Goal: Transaction & Acquisition: Obtain resource

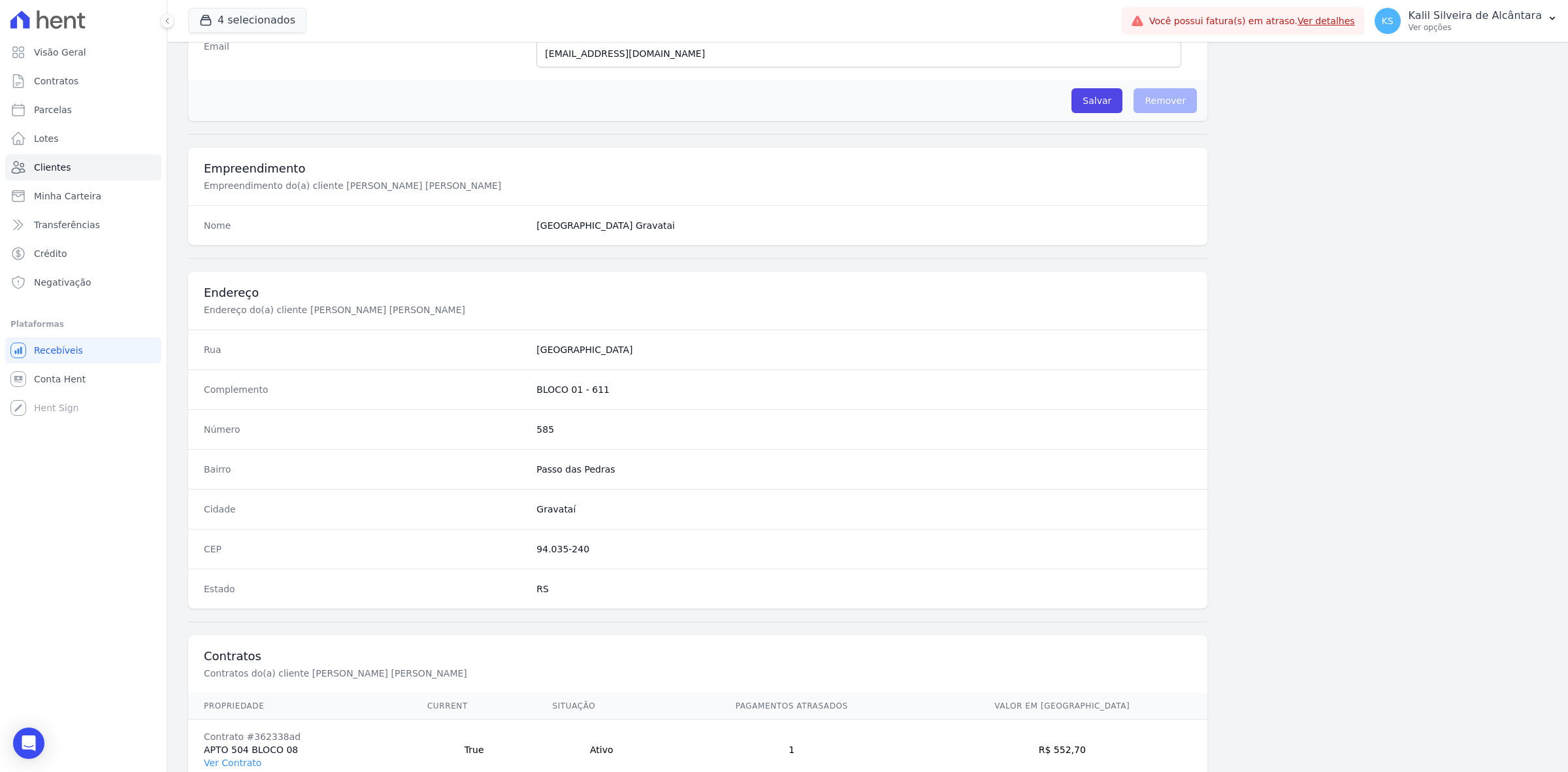
scroll to position [455, 0]
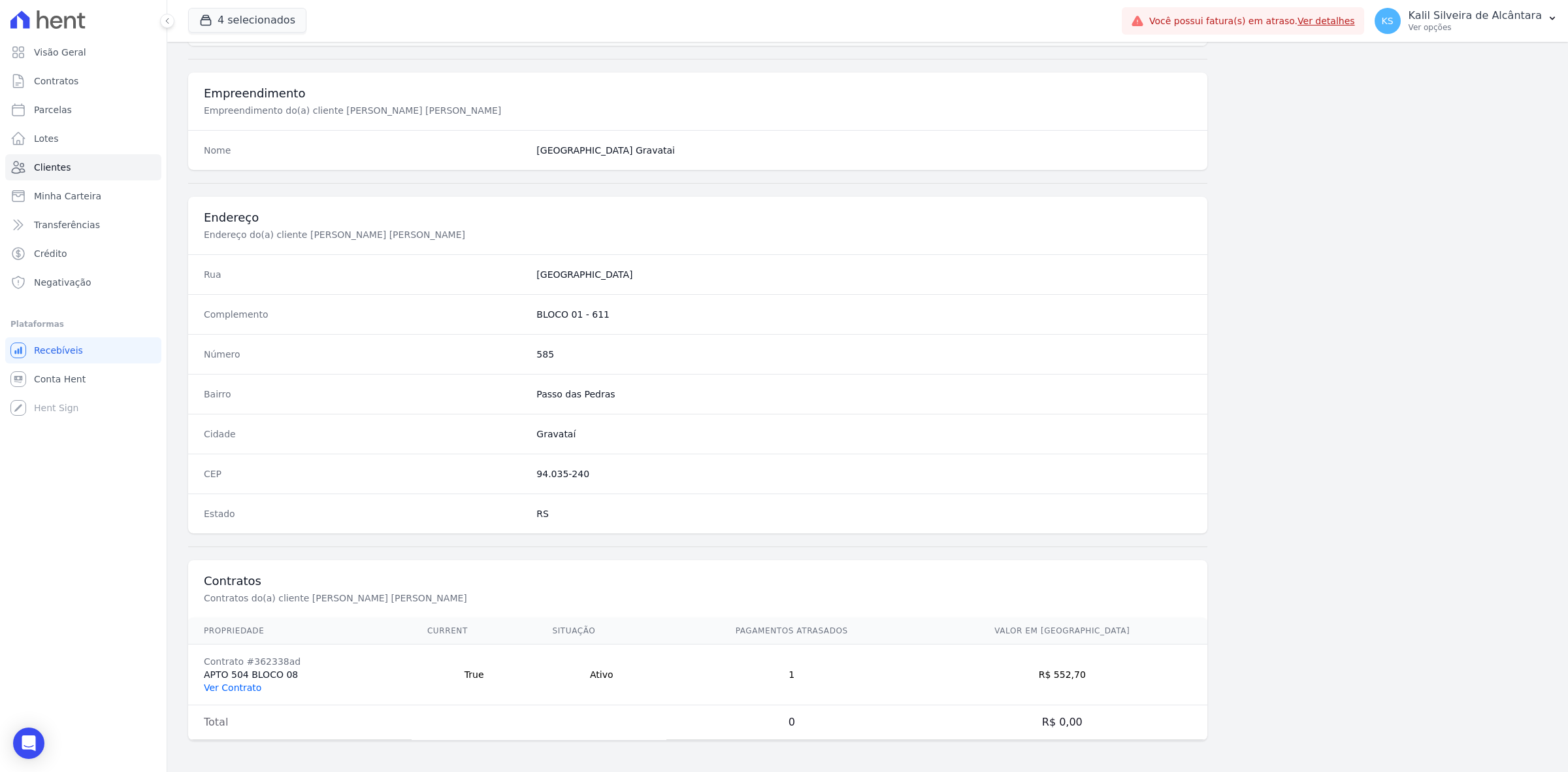
click at [241, 682] on link "Ver Contrato" at bounding box center [232, 688] width 57 height 11
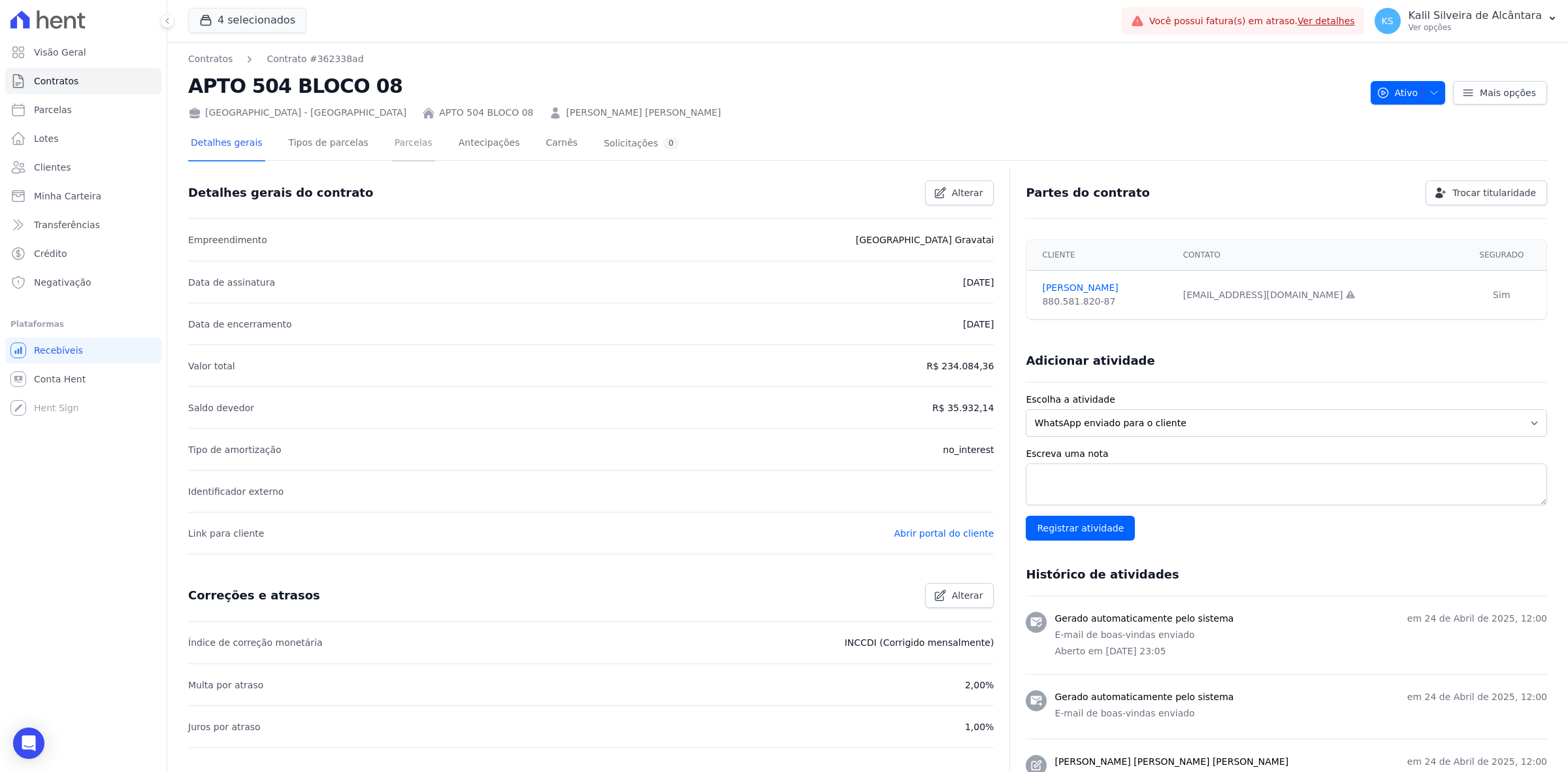
click at [407, 150] on link "Parcelas" at bounding box center [414, 144] width 43 height 35
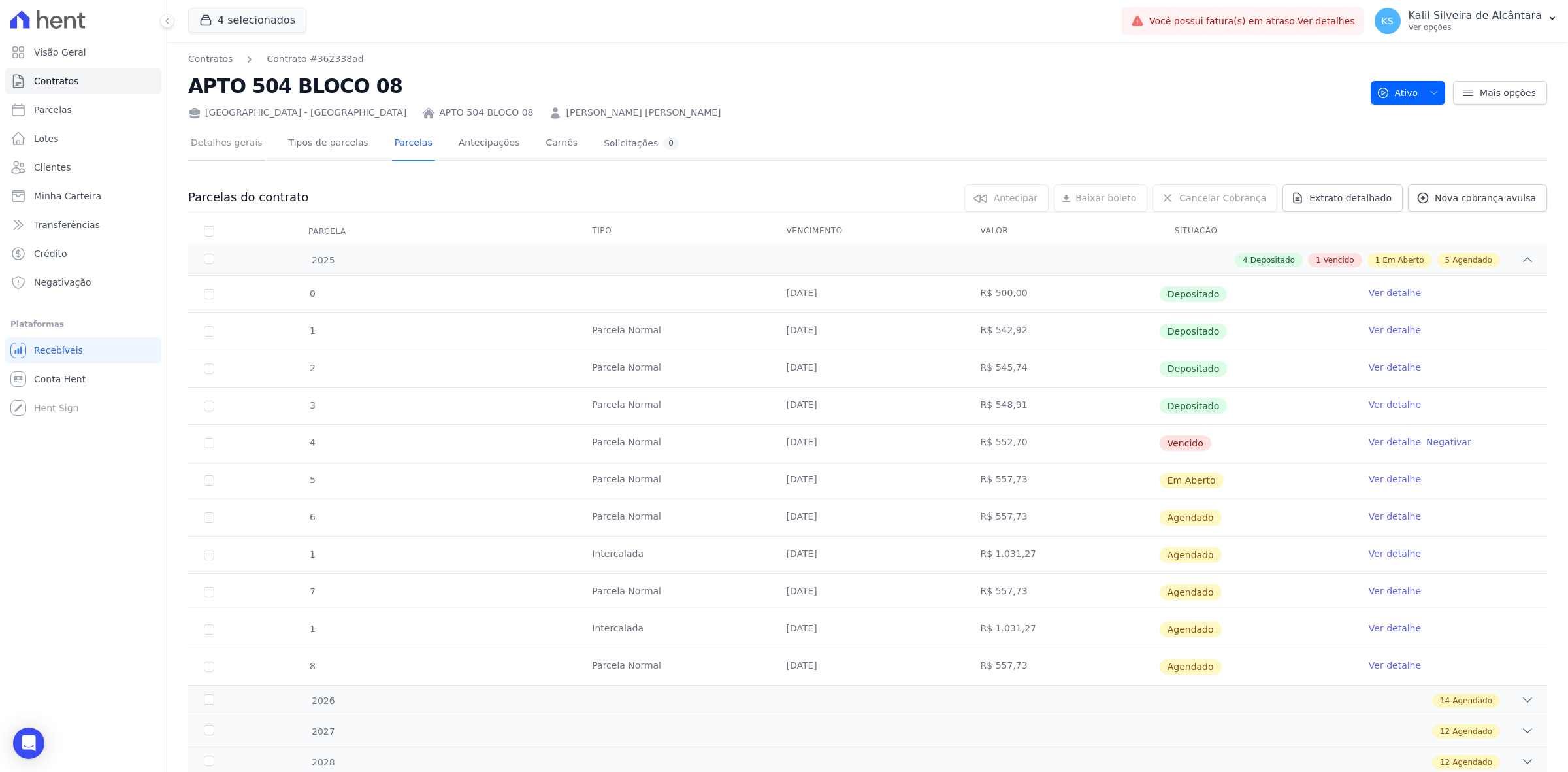
click at [231, 148] on link "Detalhes gerais" at bounding box center [226, 144] width 77 height 35
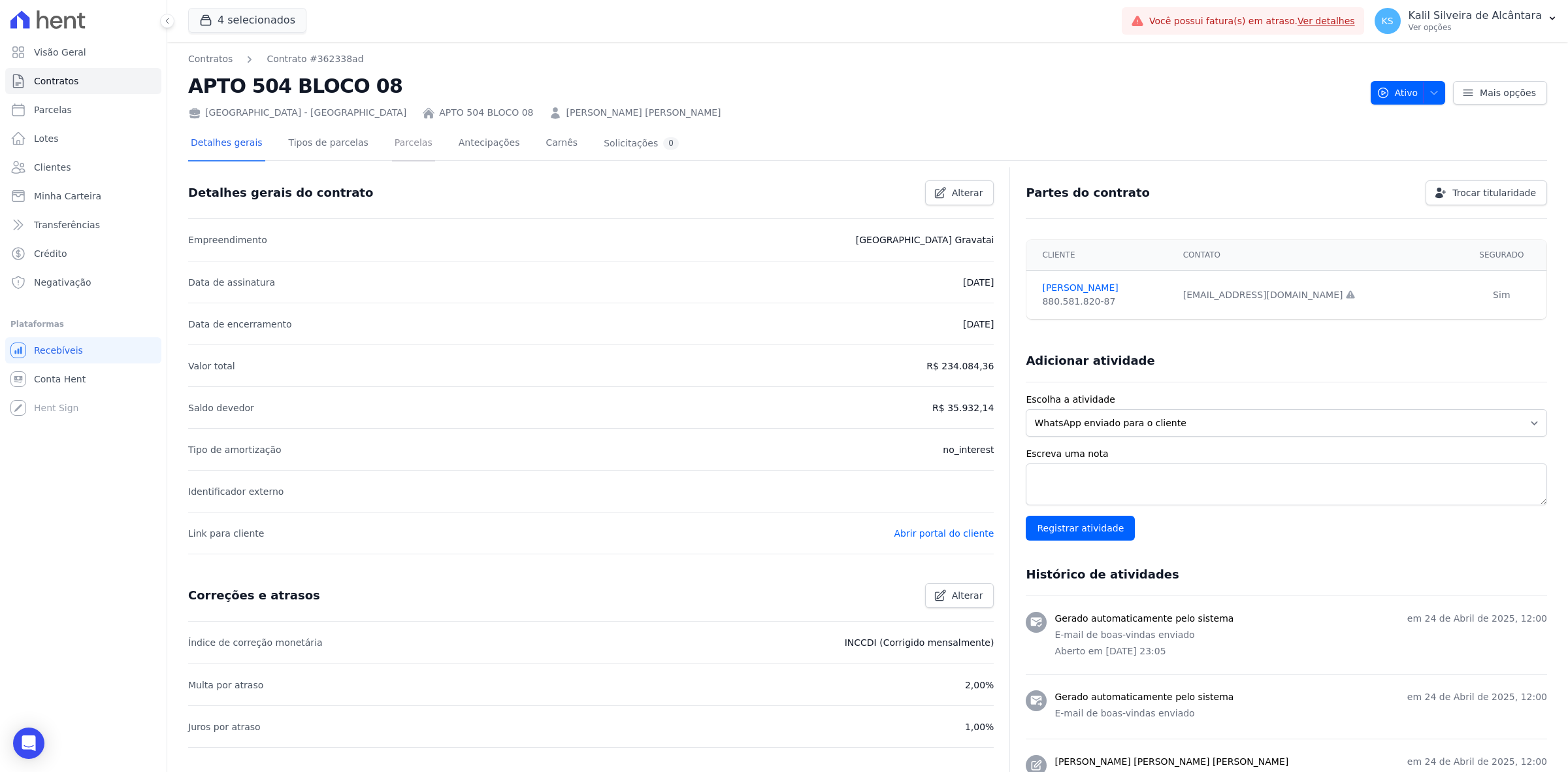
click at [392, 145] on link "Parcelas" at bounding box center [414, 144] width 43 height 35
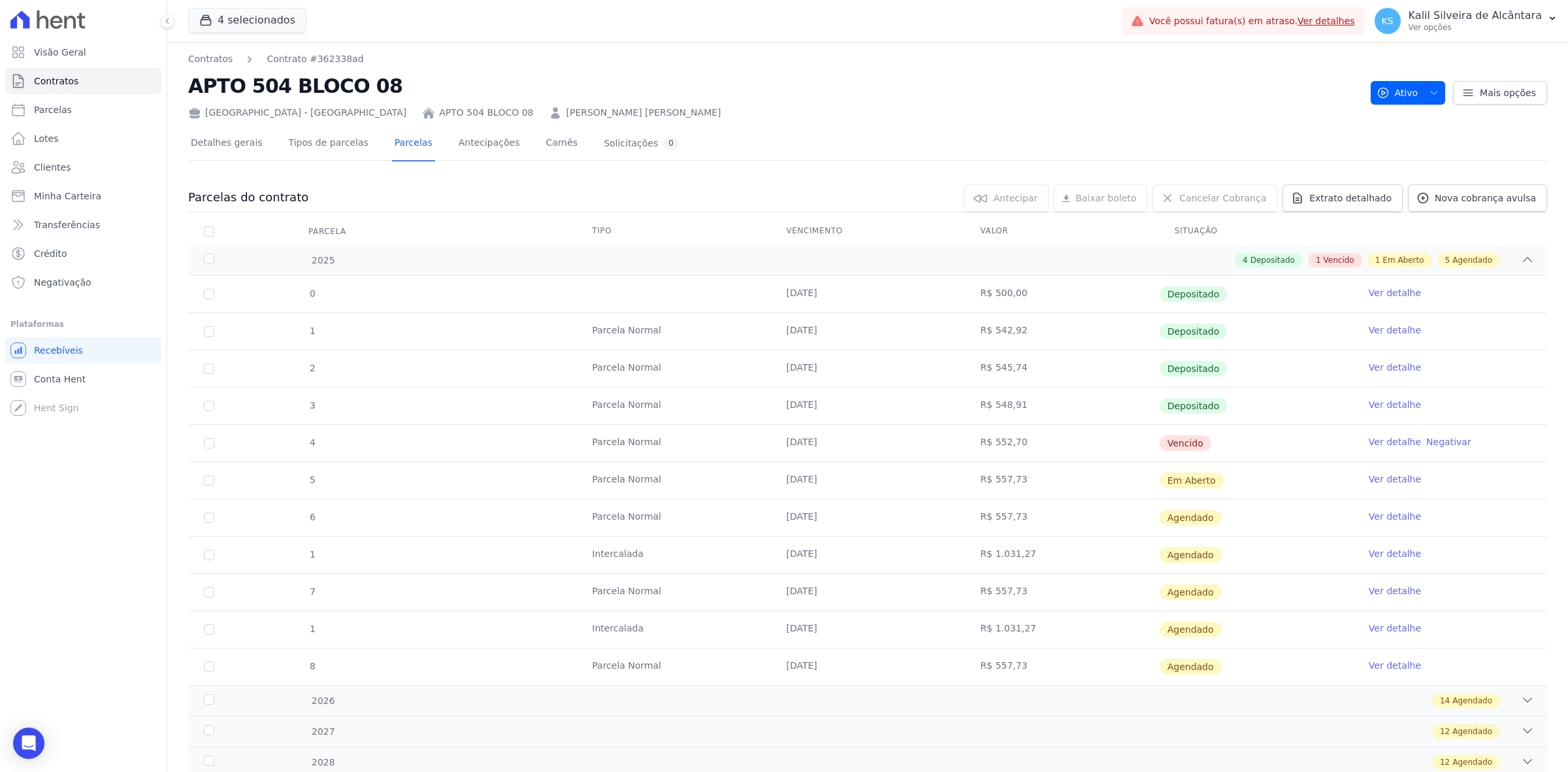
click at [217, 440] on td "4" at bounding box center [209, 443] width 42 height 37
click at [215, 440] on td "4" at bounding box center [209, 443] width 42 height 37
click at [210, 442] on input "checkbox" at bounding box center [209, 443] width 11 height 11
checkbox input "true"
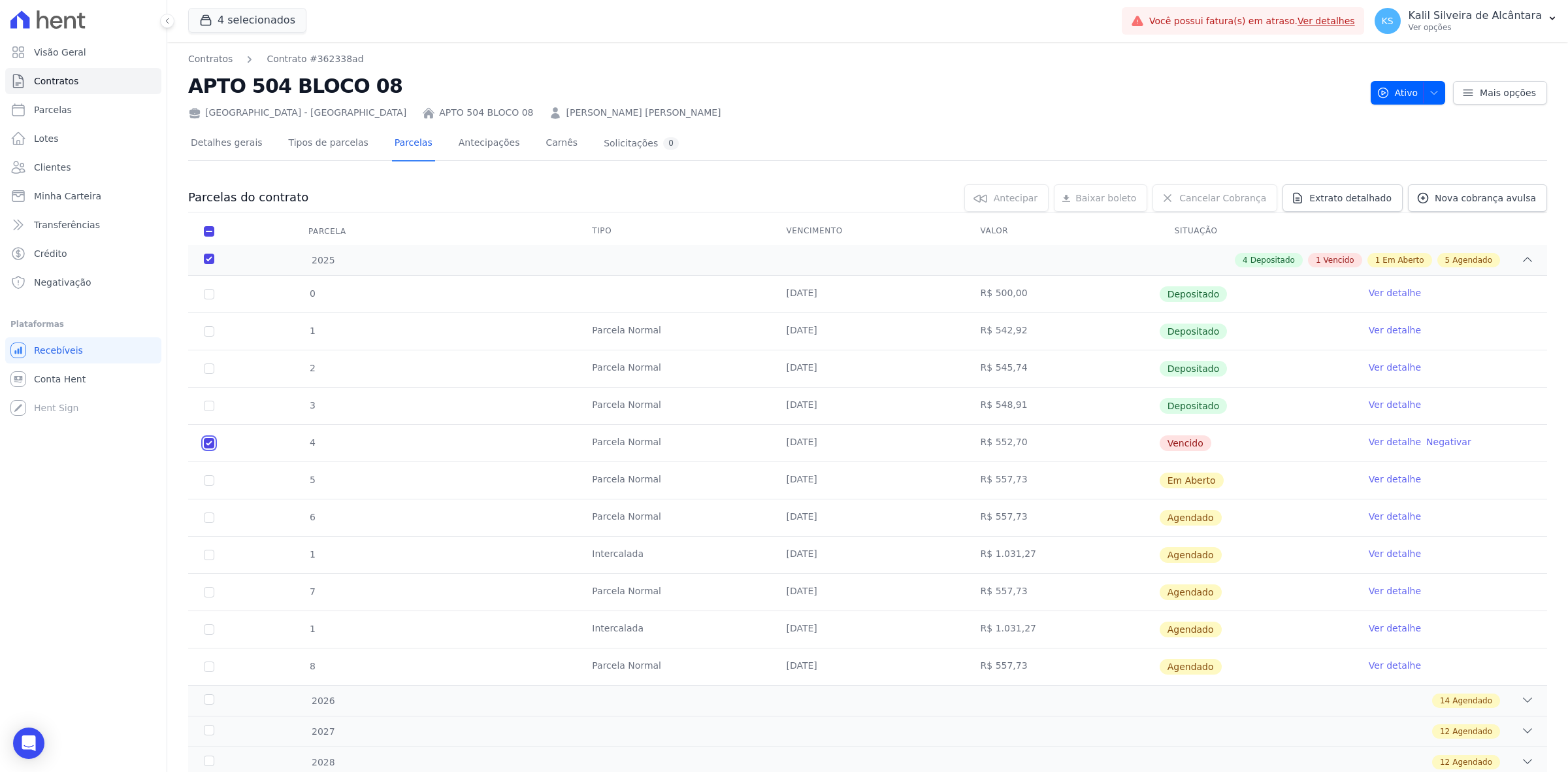
checkbox input "true"
click at [1112, 196] on span "Baixar boleto" at bounding box center [1088, 198] width 61 height 13
click at [456, 154] on link "Antecipações" at bounding box center [489, 144] width 66 height 35
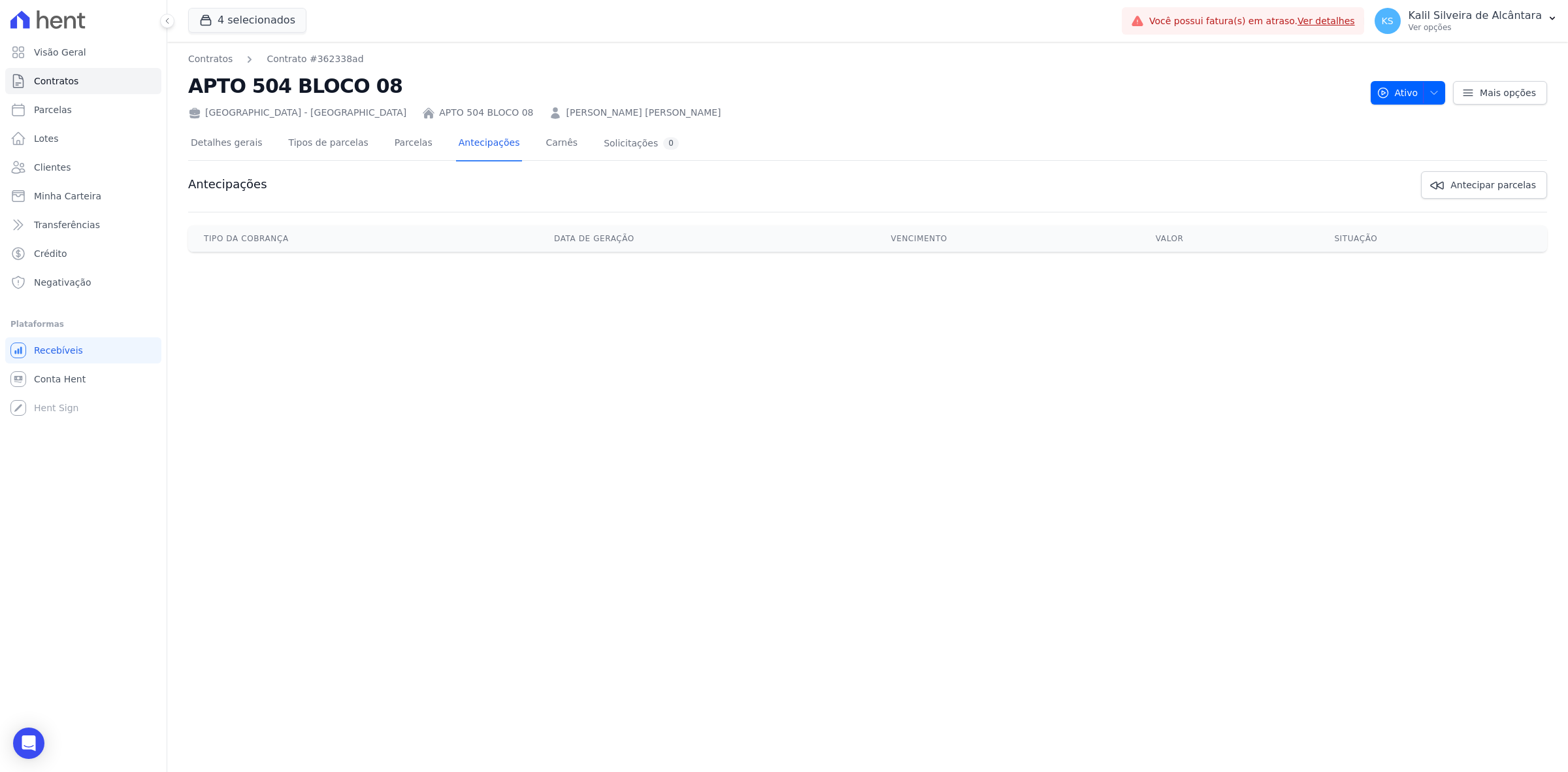
click at [975, 87] on h2 "APTO 504 BLOCO 08" at bounding box center [774, 86] width 1172 height 30
click at [70, 163] on link "Clientes" at bounding box center [83, 167] width 156 height 26
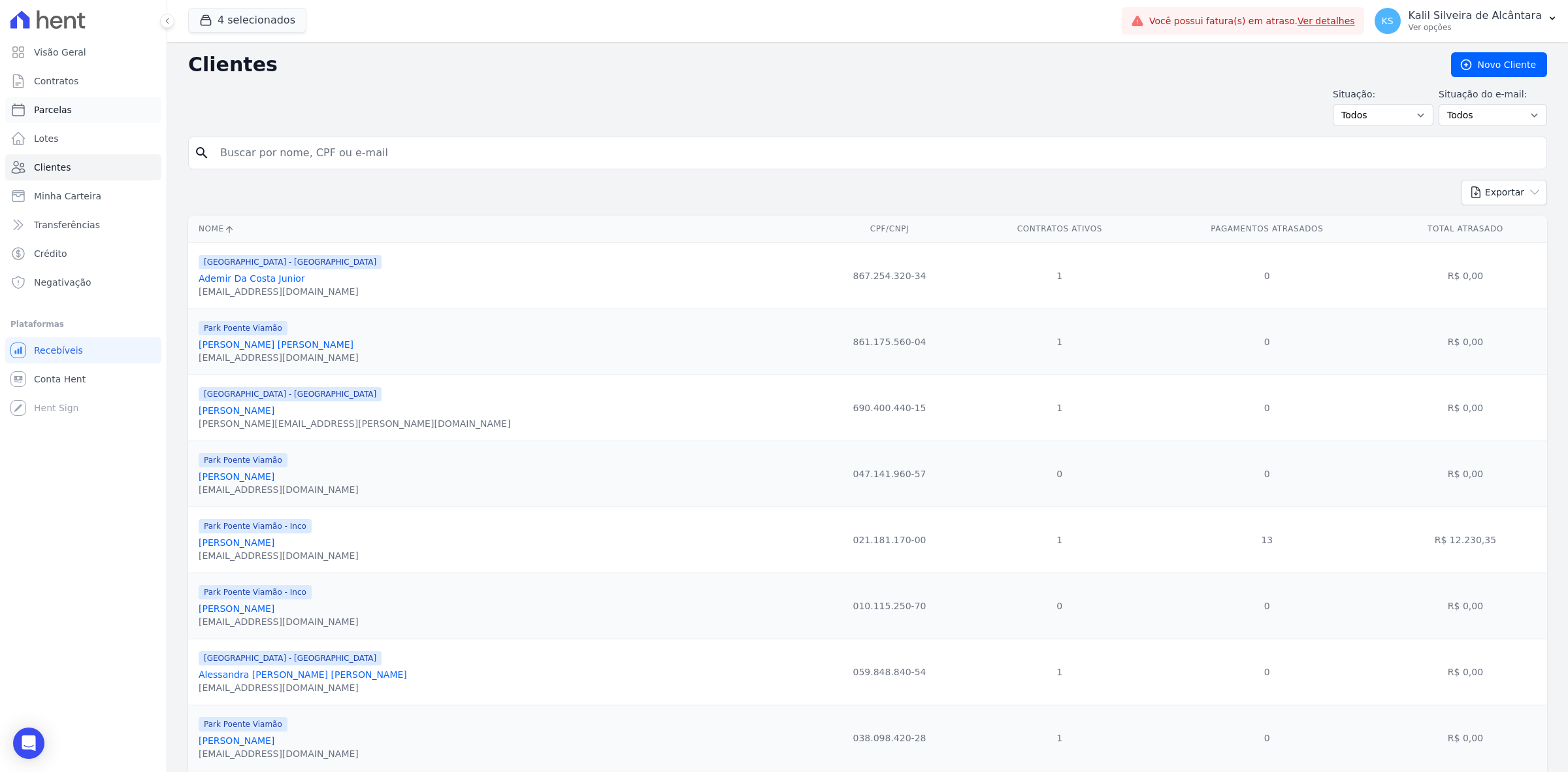
click at [95, 119] on link "Parcelas" at bounding box center [83, 110] width 156 height 26
select select
